Goal: Task Accomplishment & Management: Use online tool/utility

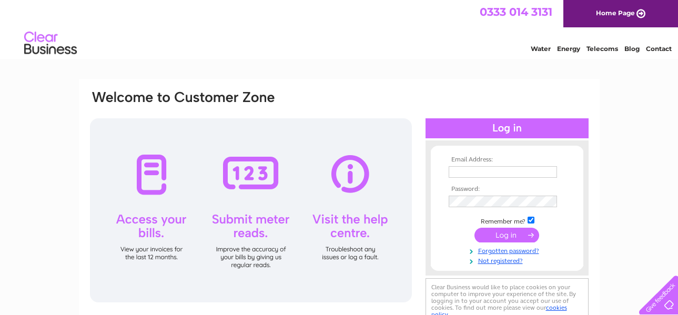
type input "moragr@rocketmail.com"
click at [514, 231] on input "submit" at bounding box center [506, 235] width 65 height 15
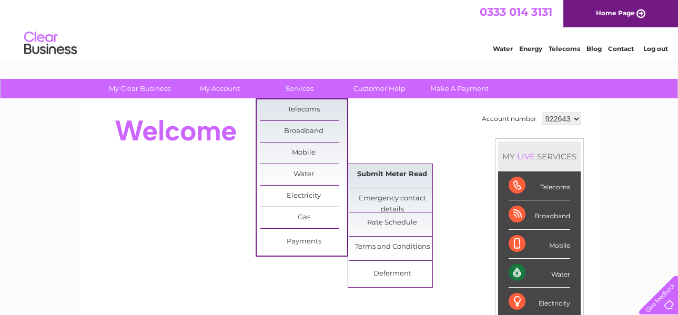
click at [409, 170] on link "Submit Meter Read" at bounding box center [391, 174] width 87 height 21
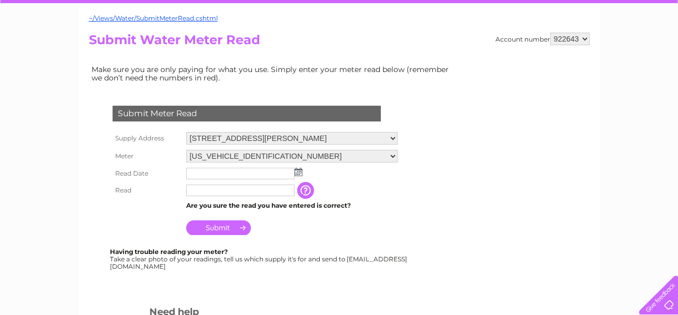
scroll to position [105, 0]
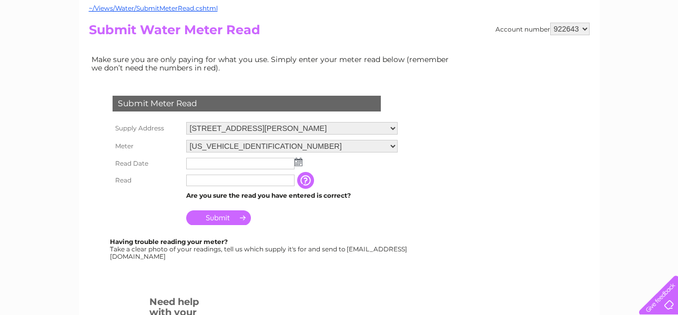
click at [301, 160] on img at bounding box center [298, 162] width 8 height 8
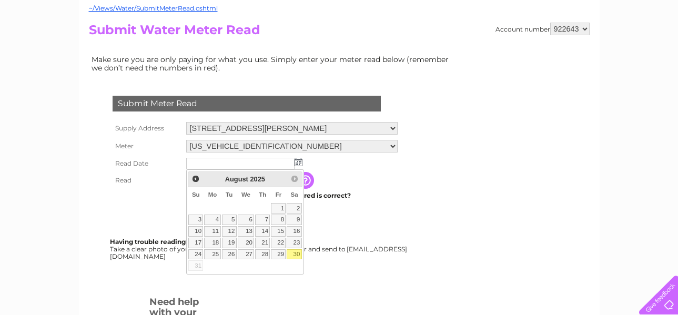
click at [293, 252] on link "30" at bounding box center [293, 254] width 15 height 11
type input "2025/08/30"
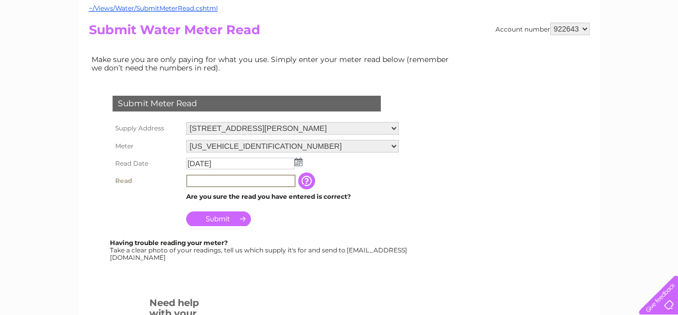
click at [227, 180] on input "text" at bounding box center [240, 181] width 109 height 13
click at [249, 182] on input "text" at bounding box center [240, 181] width 109 height 13
click at [225, 218] on input "Submit" at bounding box center [218, 217] width 65 height 15
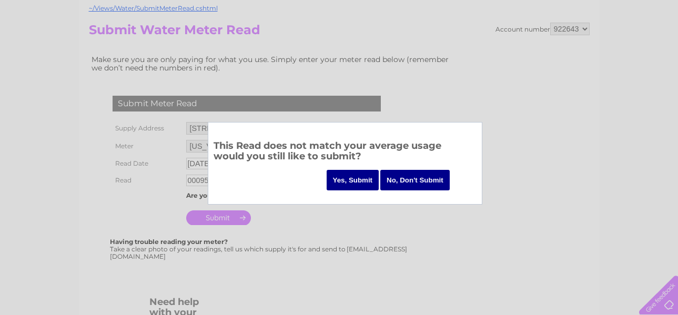
click at [407, 180] on input "No, Don't Submit" at bounding box center [414, 180] width 69 height 20
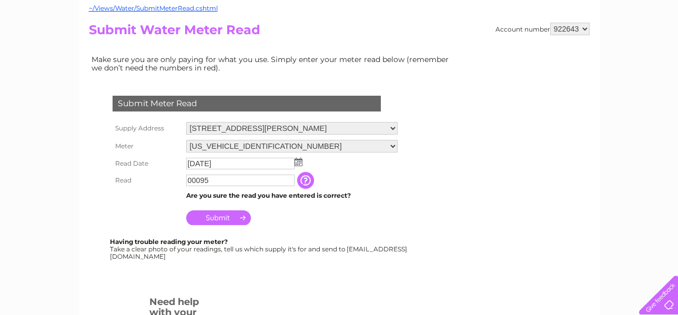
click at [303, 178] on input "button" at bounding box center [306, 180] width 19 height 17
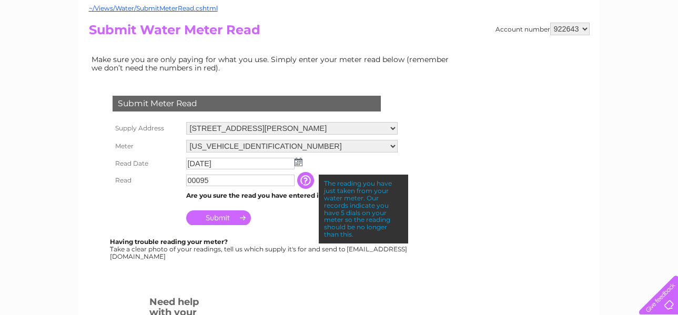
click at [383, 289] on div at bounding box center [249, 281] width 320 height 21
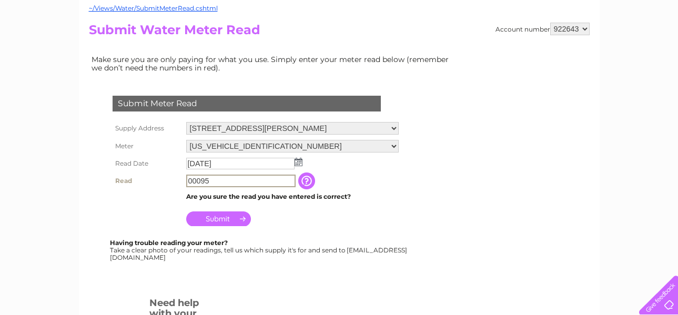
click at [243, 178] on input "00095" at bounding box center [240, 181] width 109 height 13
type input "0"
type input "95"
click at [240, 218] on input "Submit" at bounding box center [218, 217] width 65 height 15
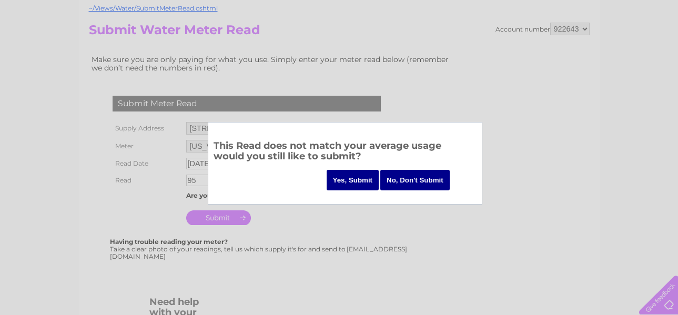
click at [417, 175] on input "No, Don't Submit" at bounding box center [414, 180] width 69 height 20
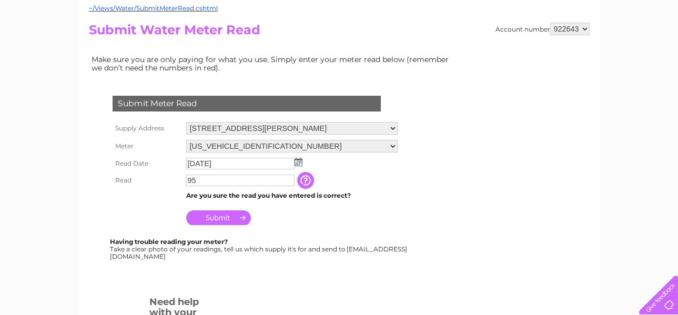
click at [226, 218] on input "Submit" at bounding box center [218, 217] width 65 height 15
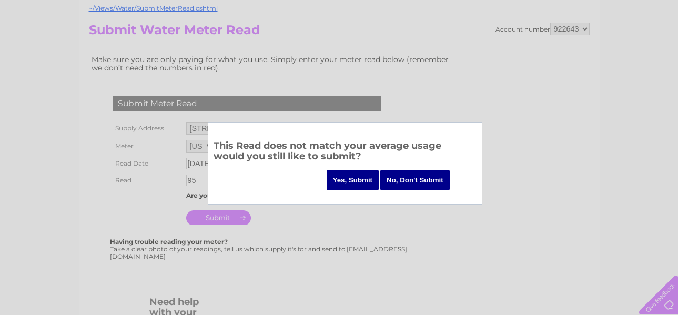
click at [335, 181] on input "Yes, Submit" at bounding box center [352, 180] width 53 height 20
